Goal: Communication & Community: Answer question/provide support

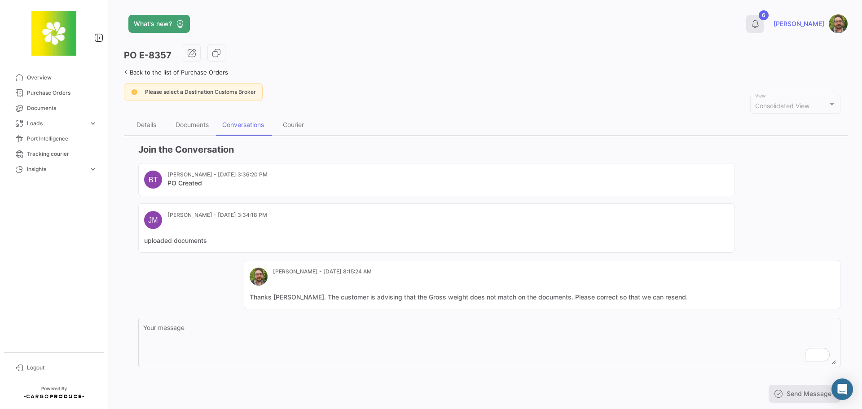
click at [760, 25] on icon at bounding box center [755, 23] width 9 height 9
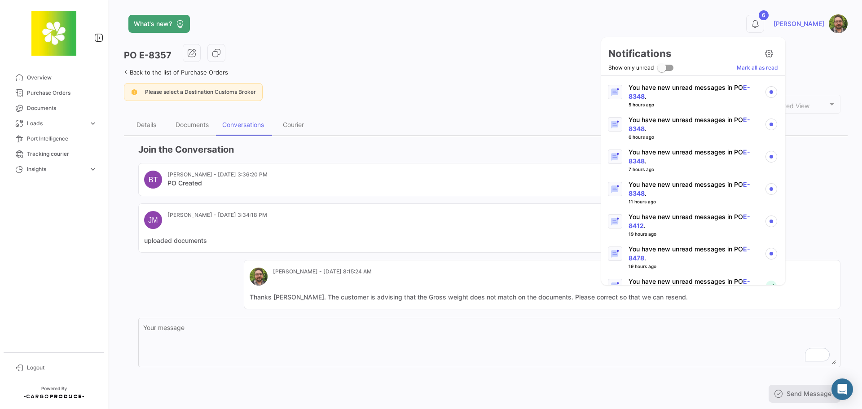
click at [692, 250] on p "You have new unread messages in PO E-8478 ." at bounding box center [692, 254] width 129 height 18
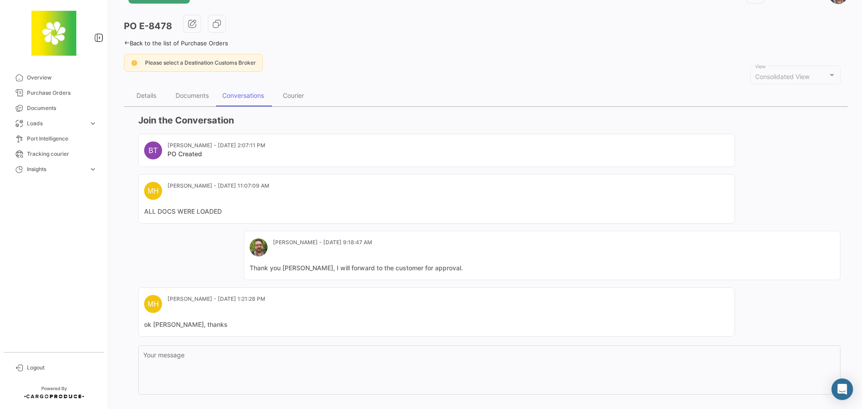
scroll to position [45, 0]
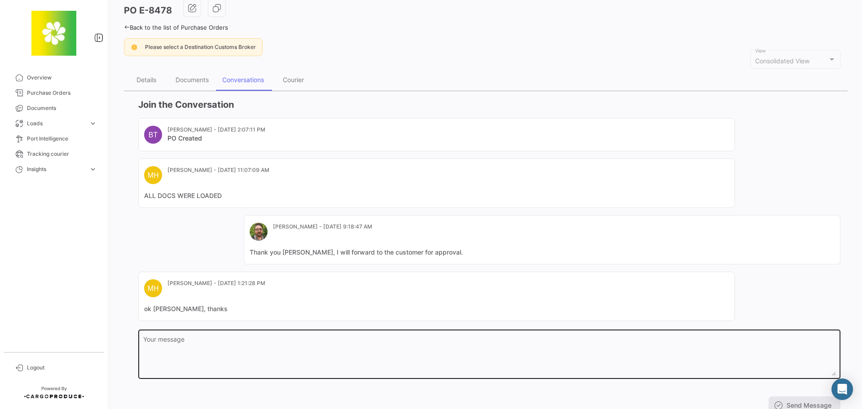
click at [402, 357] on textarea "Your message" at bounding box center [489, 356] width 693 height 40
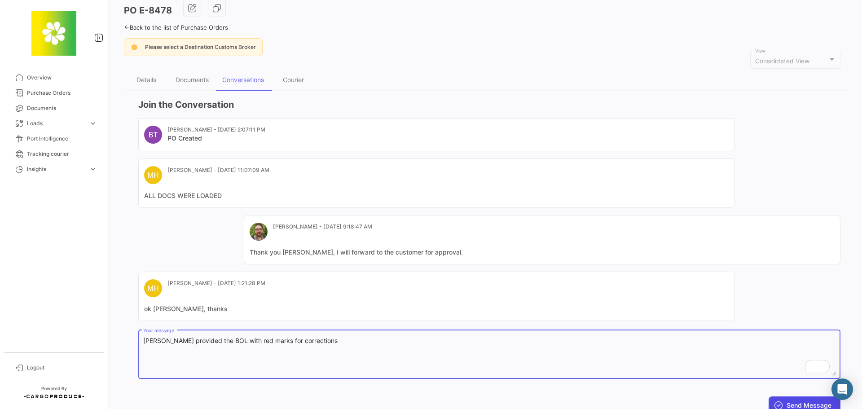
type textarea "[PERSON_NAME] provided the BOL with red marks for corrections"
click at [798, 402] on button "Send Message" at bounding box center [805, 405] width 72 height 18
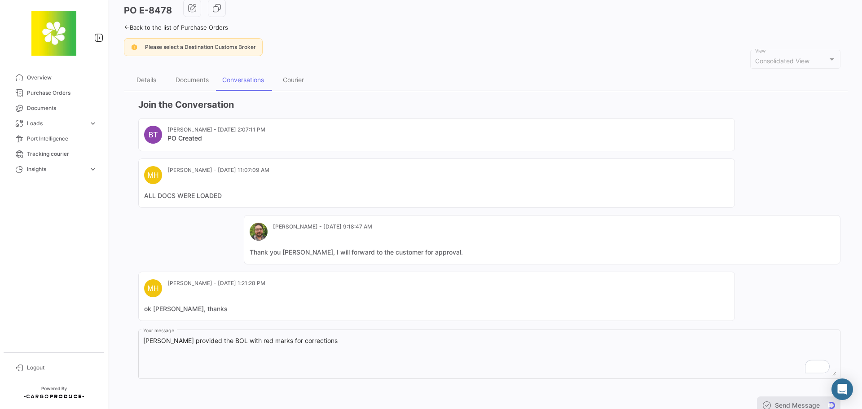
scroll to position [0, 0]
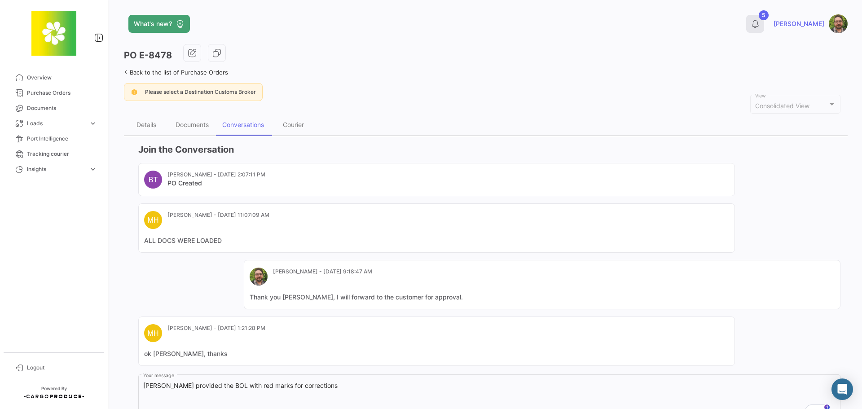
click at [760, 25] on icon at bounding box center [755, 23] width 9 height 9
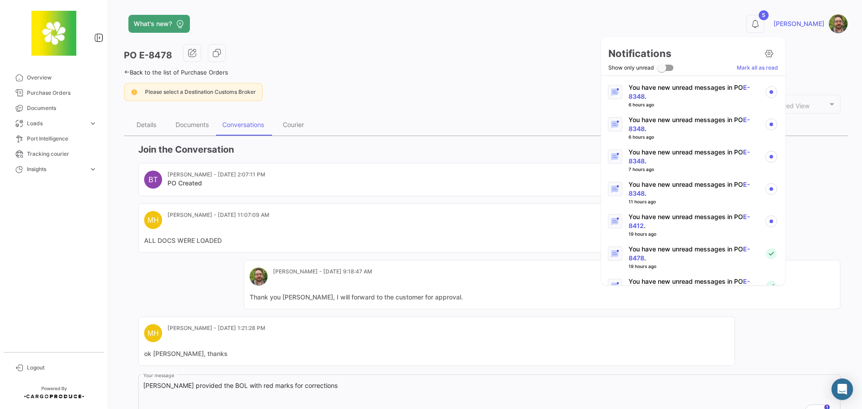
click at [696, 216] on p "You have new unread messages in PO E-8412 ." at bounding box center [692, 221] width 129 height 18
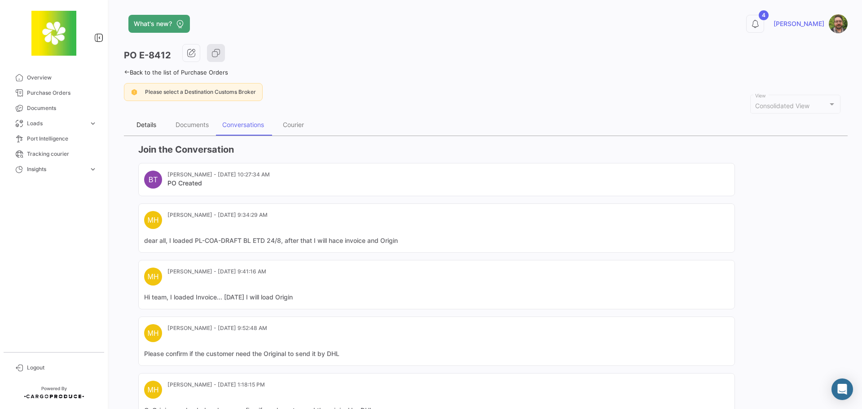
click at [150, 123] on div "Details" at bounding box center [146, 125] width 20 height 8
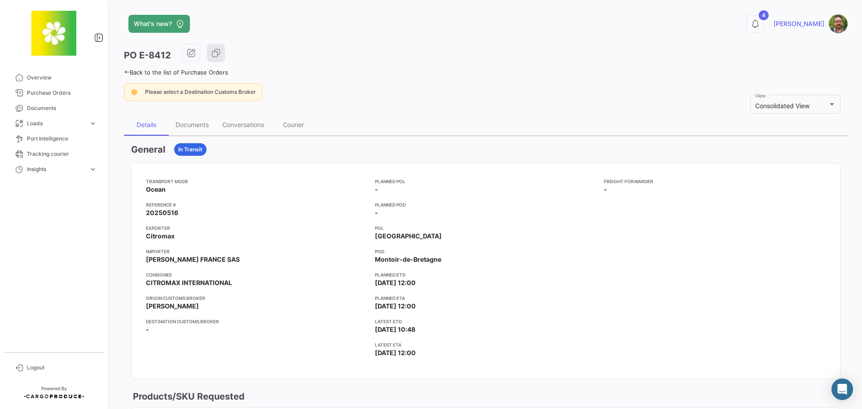
drag, startPoint x: 179, startPoint y: 210, endPoint x: 145, endPoint y: 212, distance: 34.2
click at [145, 212] on mat-card-content "Transport mode Ocean Reference # 20250516 Exporter Citromax Importer [PERSON_NA…" at bounding box center [486, 270] width 708 height 215
copy span "20250516"
click at [760, 24] on icon at bounding box center [755, 23] width 9 height 9
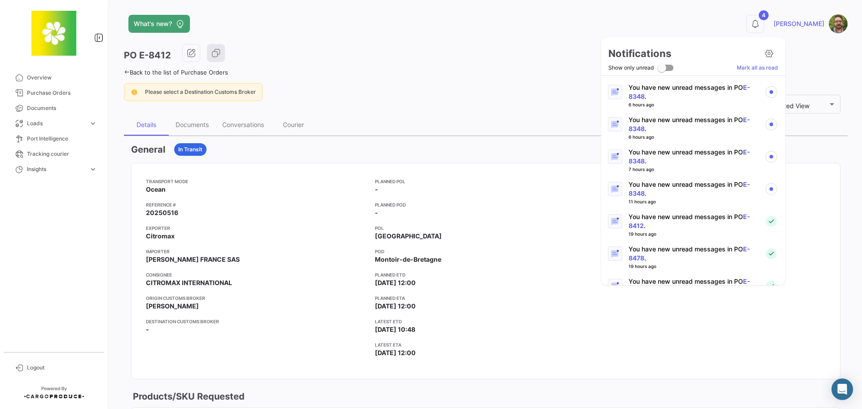
click at [681, 192] on p "You have new unread messages in PO E-8348 ." at bounding box center [692, 189] width 129 height 18
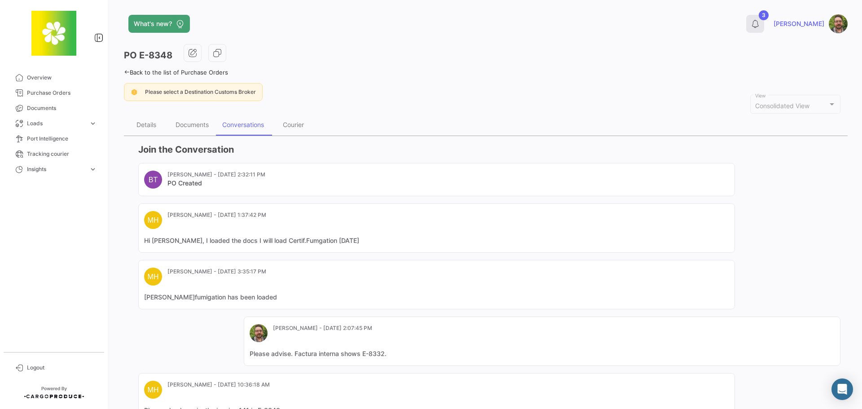
click at [760, 23] on icon at bounding box center [755, 23] width 9 height 9
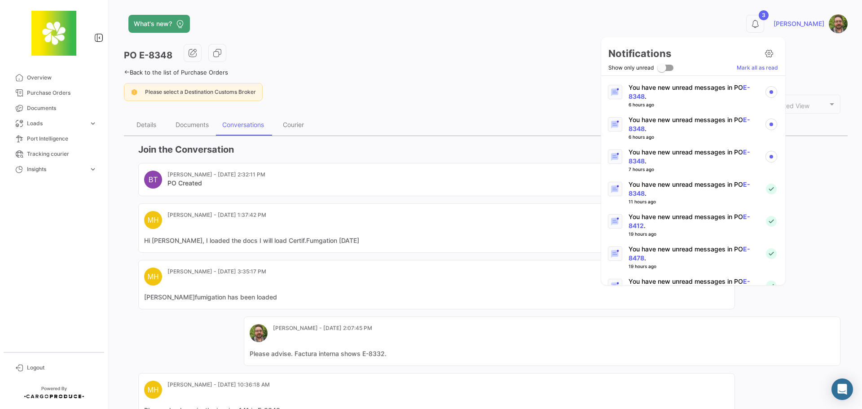
click at [704, 151] on p "You have new unread messages in PO E-8348 ." at bounding box center [692, 157] width 129 height 18
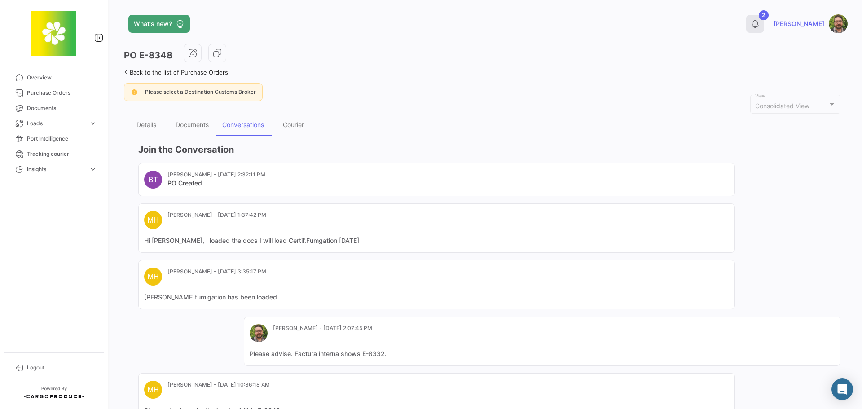
click at [760, 26] on icon at bounding box center [755, 23] width 9 height 9
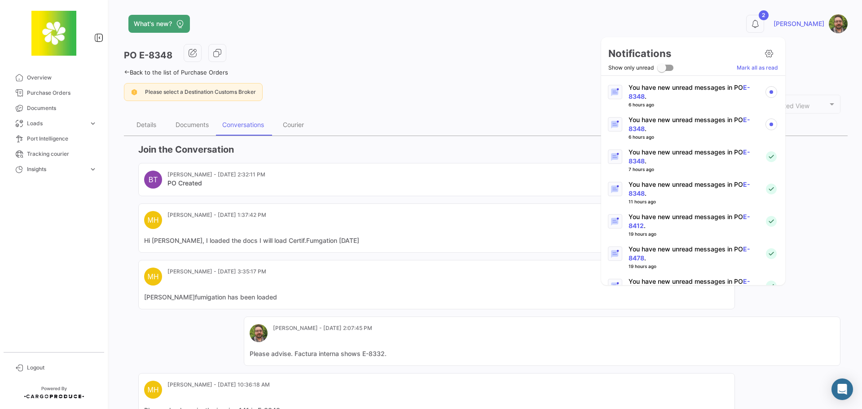
click at [697, 126] on p "You have new unread messages in PO E-8348 ." at bounding box center [692, 124] width 129 height 18
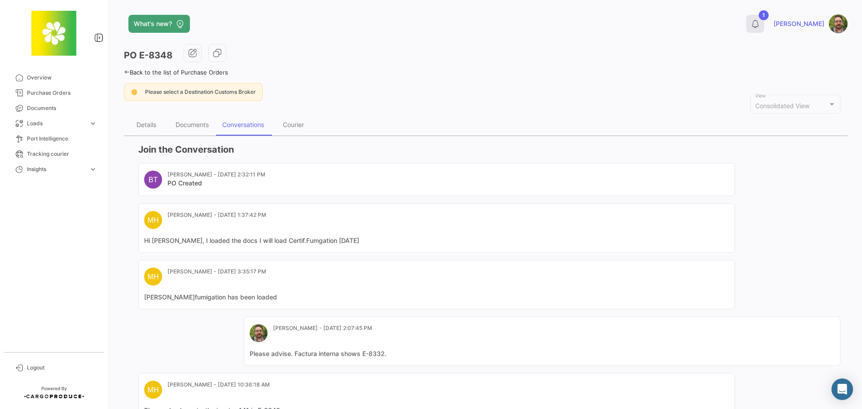
click at [760, 28] on icon at bounding box center [755, 23] width 9 height 9
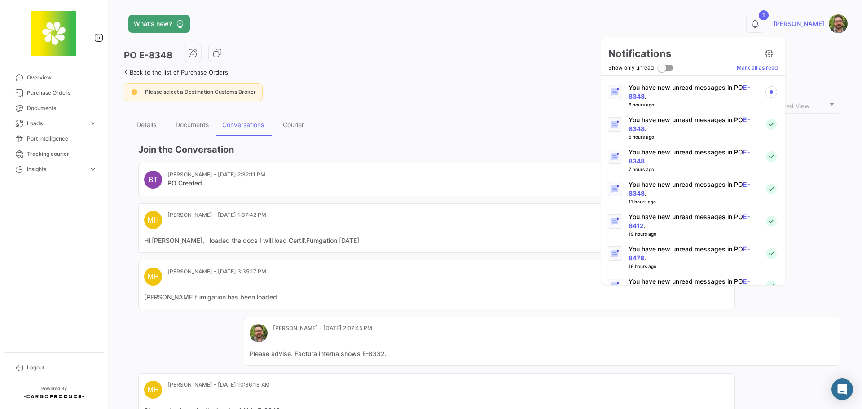
click at [703, 88] on p "You have new unread messages in PO E-8348 ." at bounding box center [692, 92] width 129 height 18
